Goal: Task Accomplishment & Management: Manage account settings

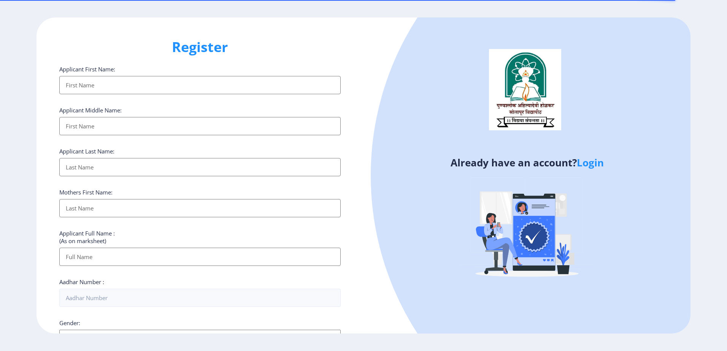
select select
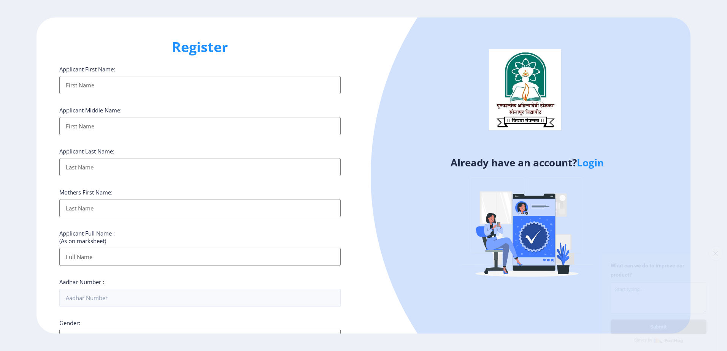
click at [593, 161] on link "Login" at bounding box center [590, 163] width 27 height 14
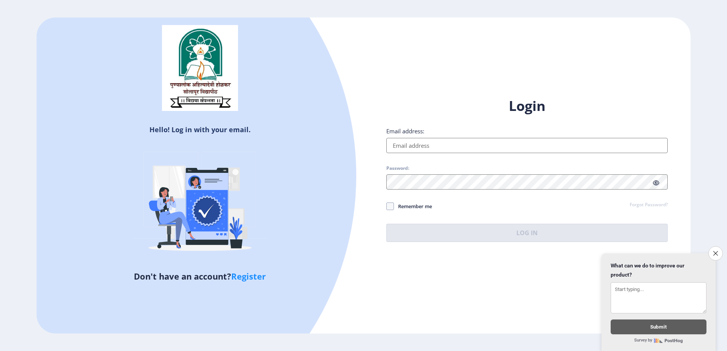
click at [453, 146] on input "Email address:" at bounding box center [526, 145] width 281 height 15
type input "[PERSON_NAME][EMAIL_ADDRESS][PERSON_NAME][DOMAIN_NAME]"
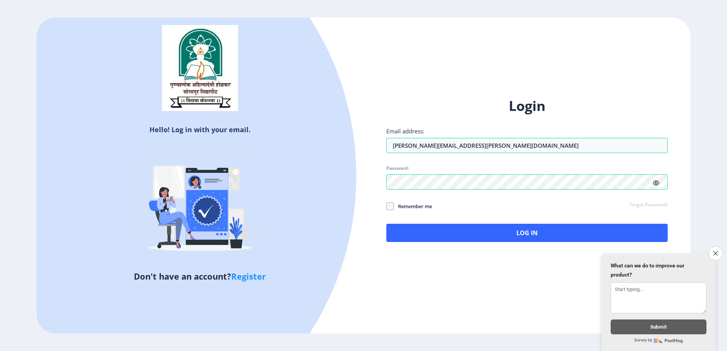
click at [659, 181] on icon at bounding box center [656, 183] width 6 height 6
click at [392, 208] on span at bounding box center [390, 207] width 8 height 8
click at [387, 207] on input "Remember me" at bounding box center [386, 207] width 0 height 0
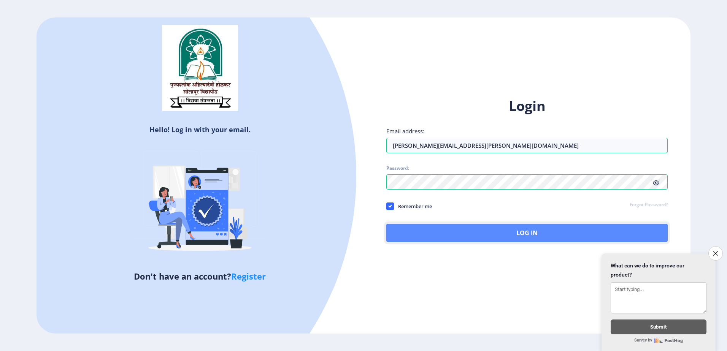
click at [524, 233] on button "Log In" at bounding box center [526, 233] width 281 height 18
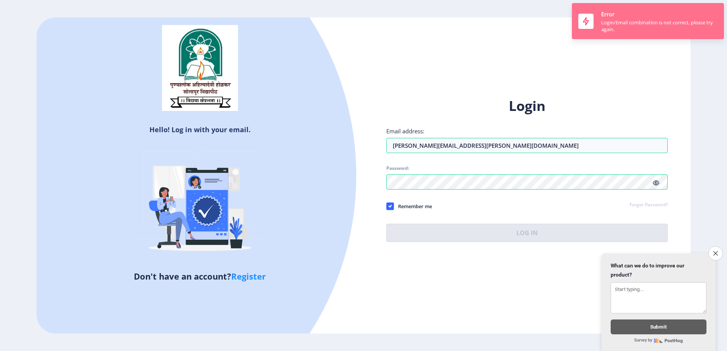
click at [612, 26] on div "Login/Email combination is not correct, please try again." at bounding box center [659, 26] width 116 height 14
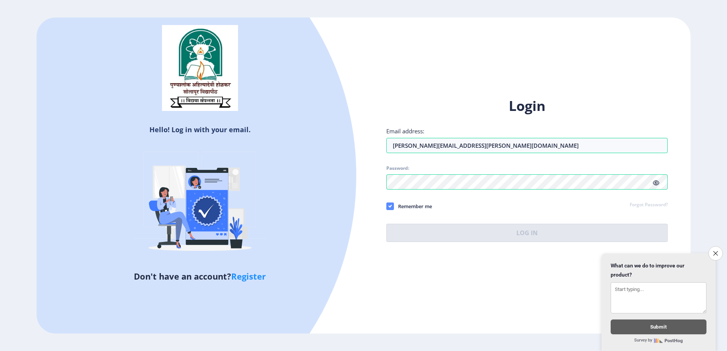
click at [392, 208] on span at bounding box center [390, 207] width 8 height 8
click at [387, 207] on input "Remember me" at bounding box center [386, 207] width 0 height 0
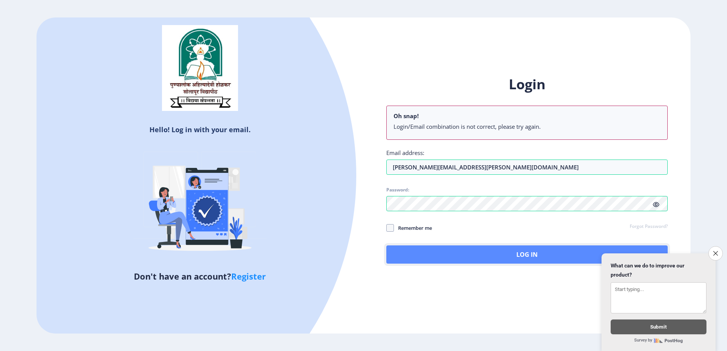
click at [526, 254] on button "Log In" at bounding box center [526, 255] width 281 height 18
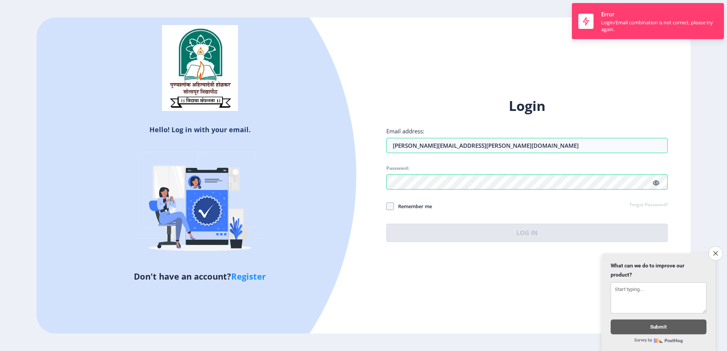
click at [663, 64] on div "Hello! Log in with your email. Don't have an account? Register Login Email addr…" at bounding box center [364, 175] width 655 height 316
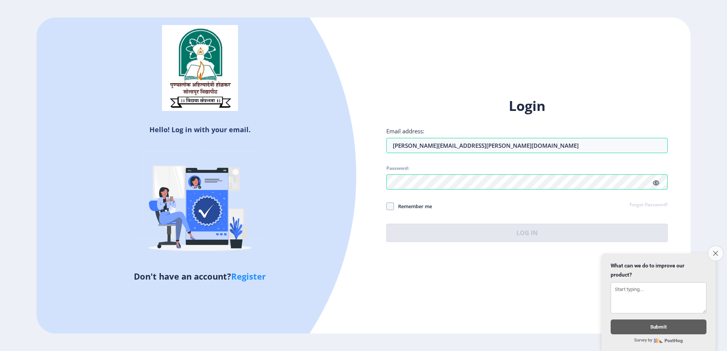
click at [712, 251] on button "Close survey" at bounding box center [716, 254] width 16 height 16
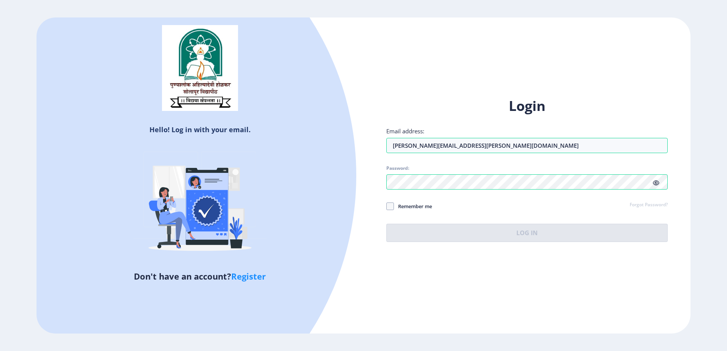
click at [348, 153] on div at bounding box center [65, 176] width 582 height 582
click at [390, 207] on span at bounding box center [390, 207] width 8 height 8
click at [387, 207] on input "Remember me" at bounding box center [386, 207] width 0 height 0
checkbox input "true"
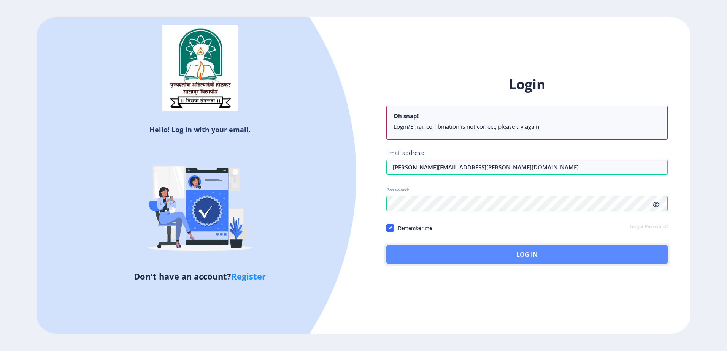
click at [527, 247] on button "Log In" at bounding box center [526, 255] width 281 height 18
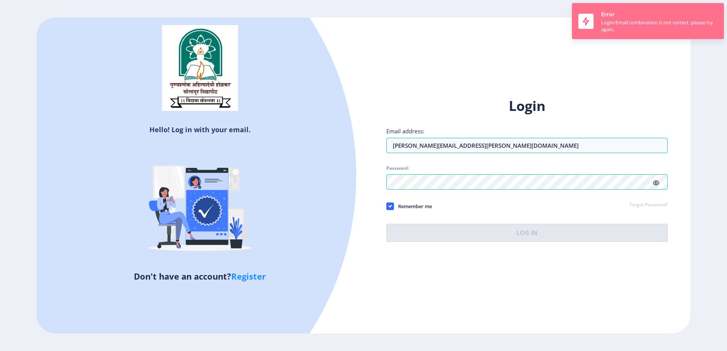
click at [625, 18] on div "Error Login/Email combination is not correct, please try again." at bounding box center [659, 21] width 116 height 23
